Goal: Task Accomplishment & Management: Manage account settings

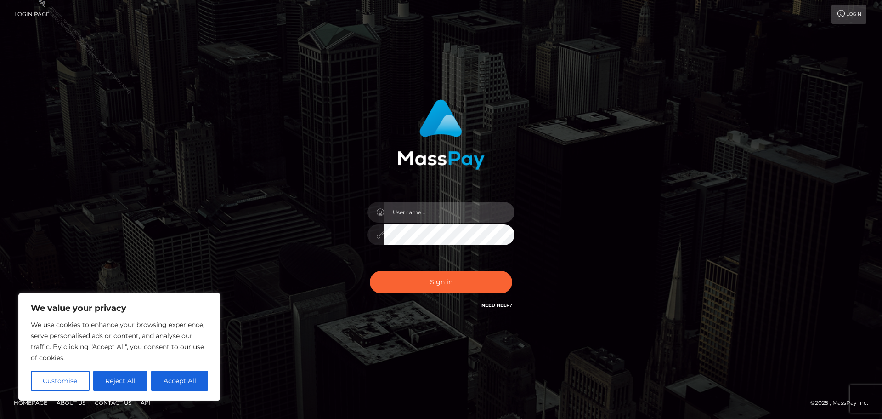
click at [407, 213] on input "text" at bounding box center [449, 212] width 131 height 21
type input "Philip.Silversocial"
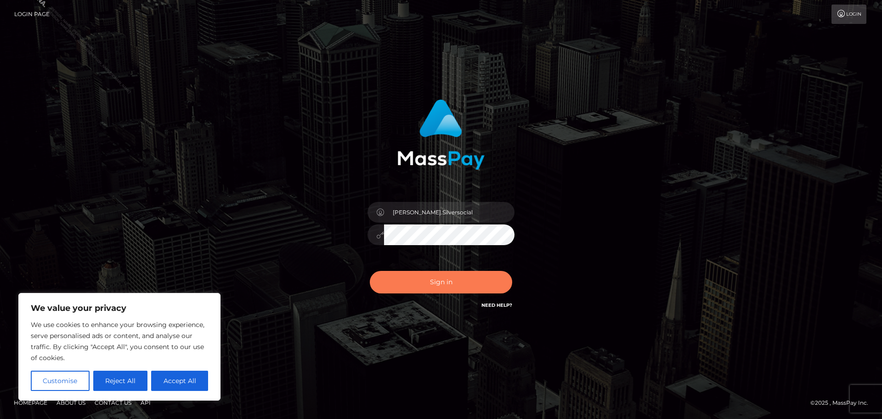
click at [440, 277] on button "Sign in" at bounding box center [441, 282] width 142 height 23
click at [281, 178] on div "Philip.Silversocial Sign in" at bounding box center [441, 209] width 524 height 234
click at [195, 380] on button "Accept All" at bounding box center [179, 380] width 57 height 20
checkbox input "true"
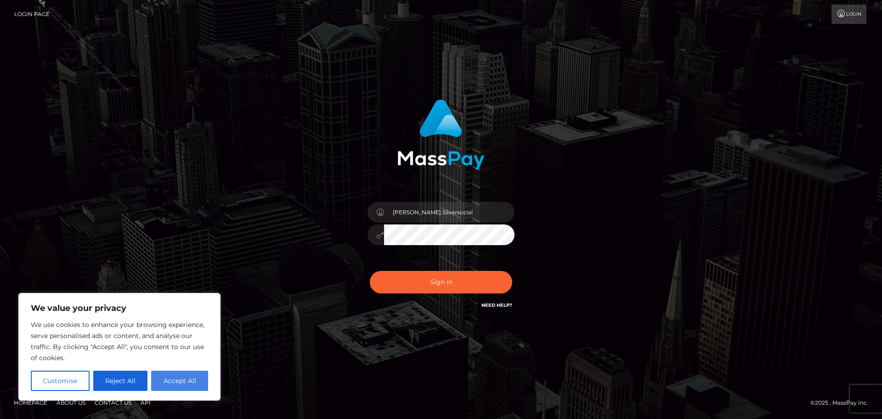
checkbox input "true"
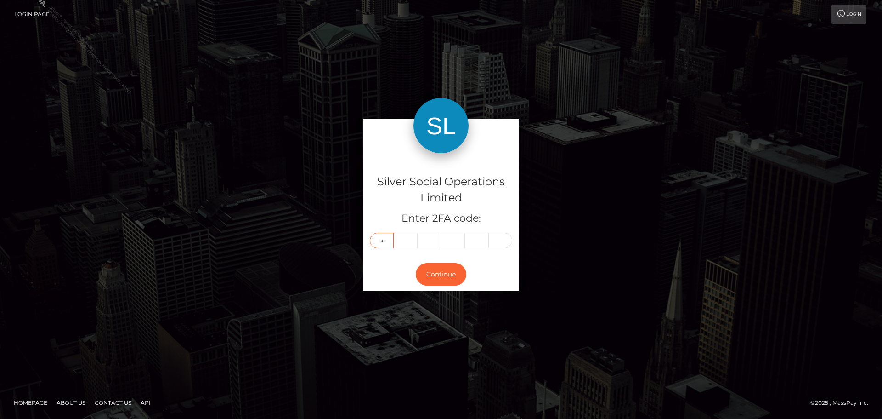
type input "7"
type input "6"
type input "4"
type input "9"
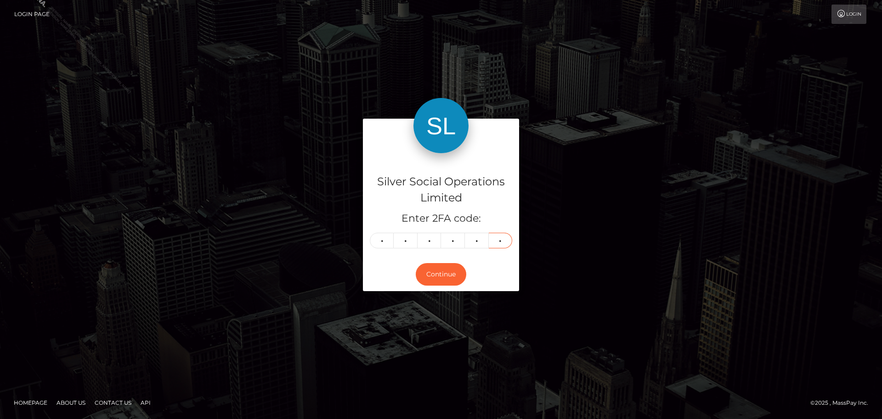
type input "3"
